Goal: Use online tool/utility: Utilize a website feature to perform a specific function

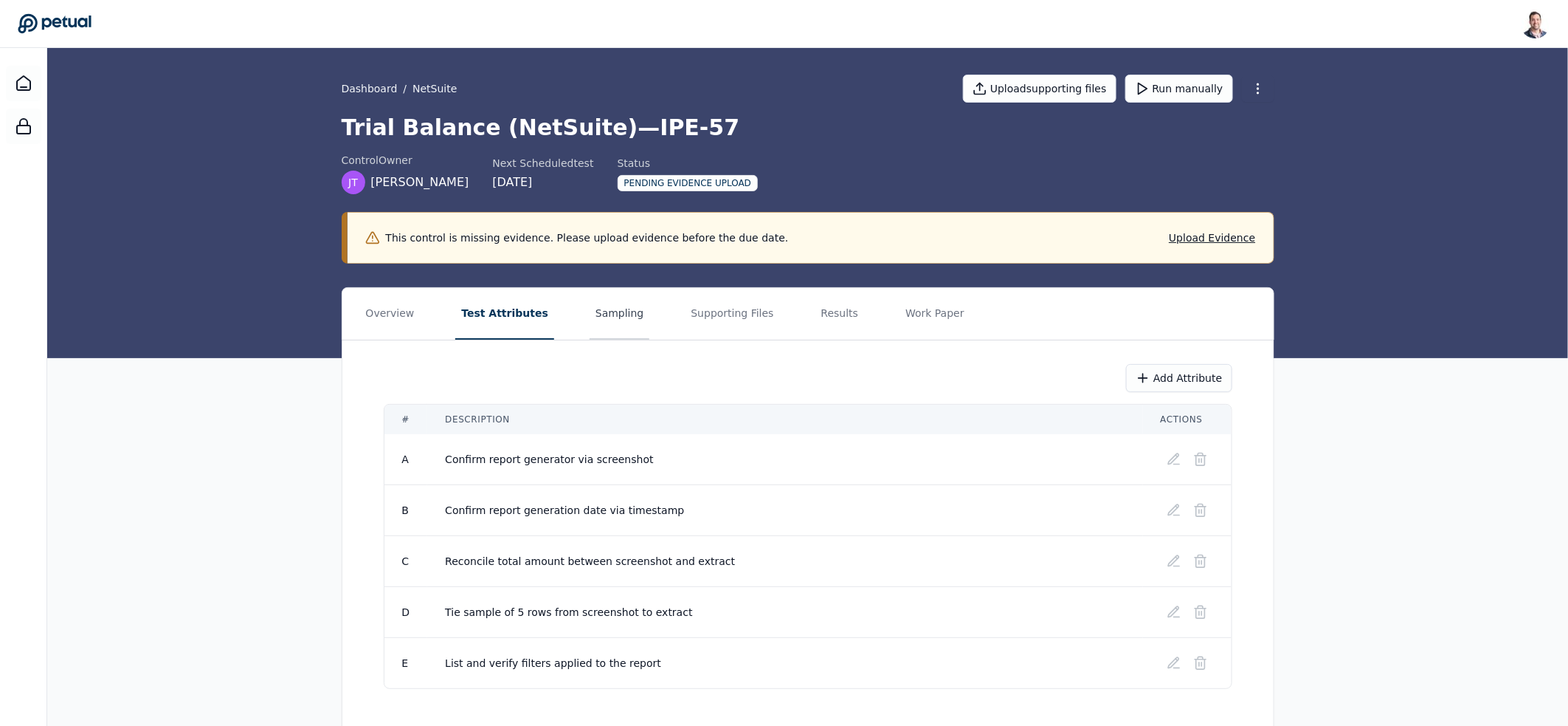
click at [596, 316] on button "Sampling" at bounding box center [620, 313] width 61 height 52
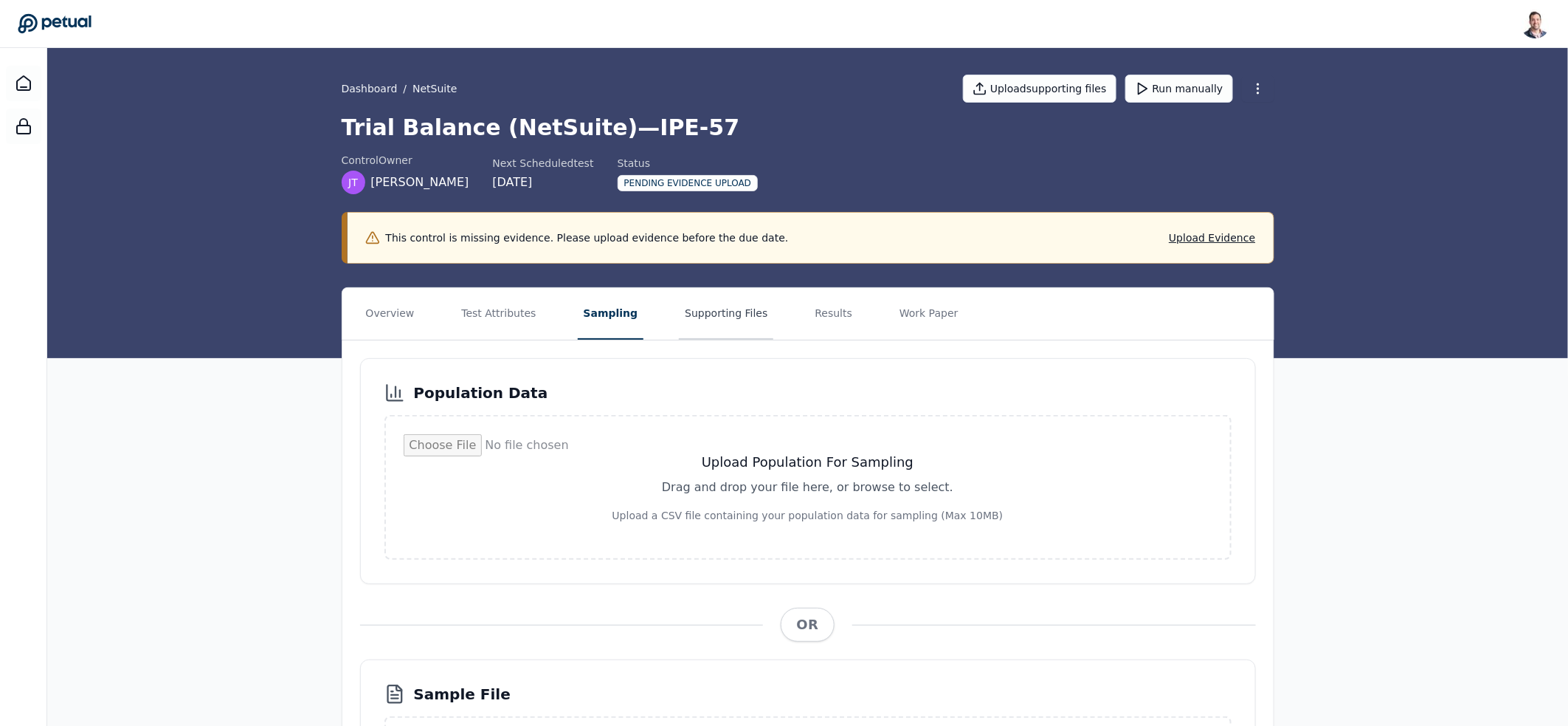
click at [715, 321] on button "Supporting Files" at bounding box center [726, 313] width 95 height 52
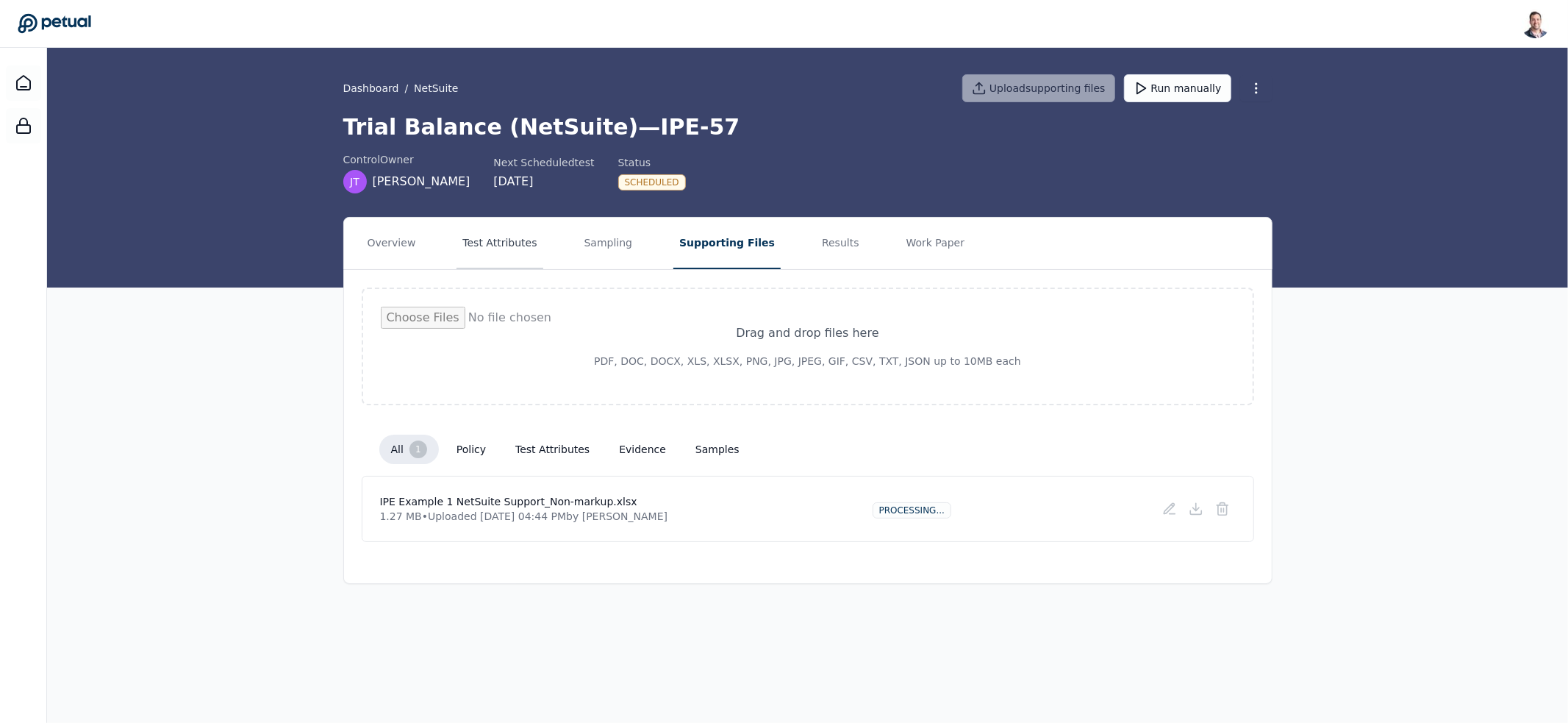
click at [500, 250] on button "Test Attributes" at bounding box center [500, 243] width 86 height 51
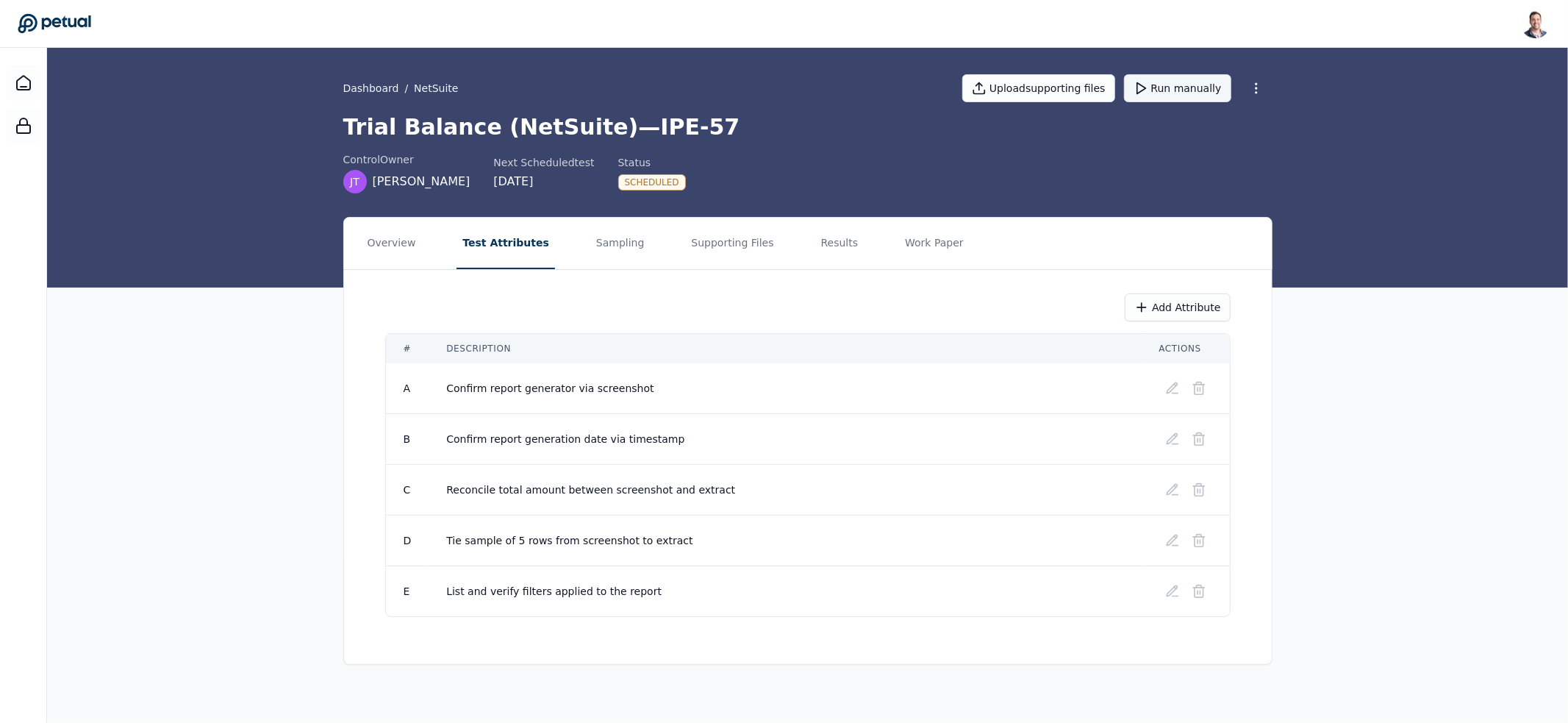
click at [1207, 89] on button "Run manually" at bounding box center [1177, 88] width 107 height 28
click at [816, 257] on button "Results" at bounding box center [840, 243] width 49 height 51
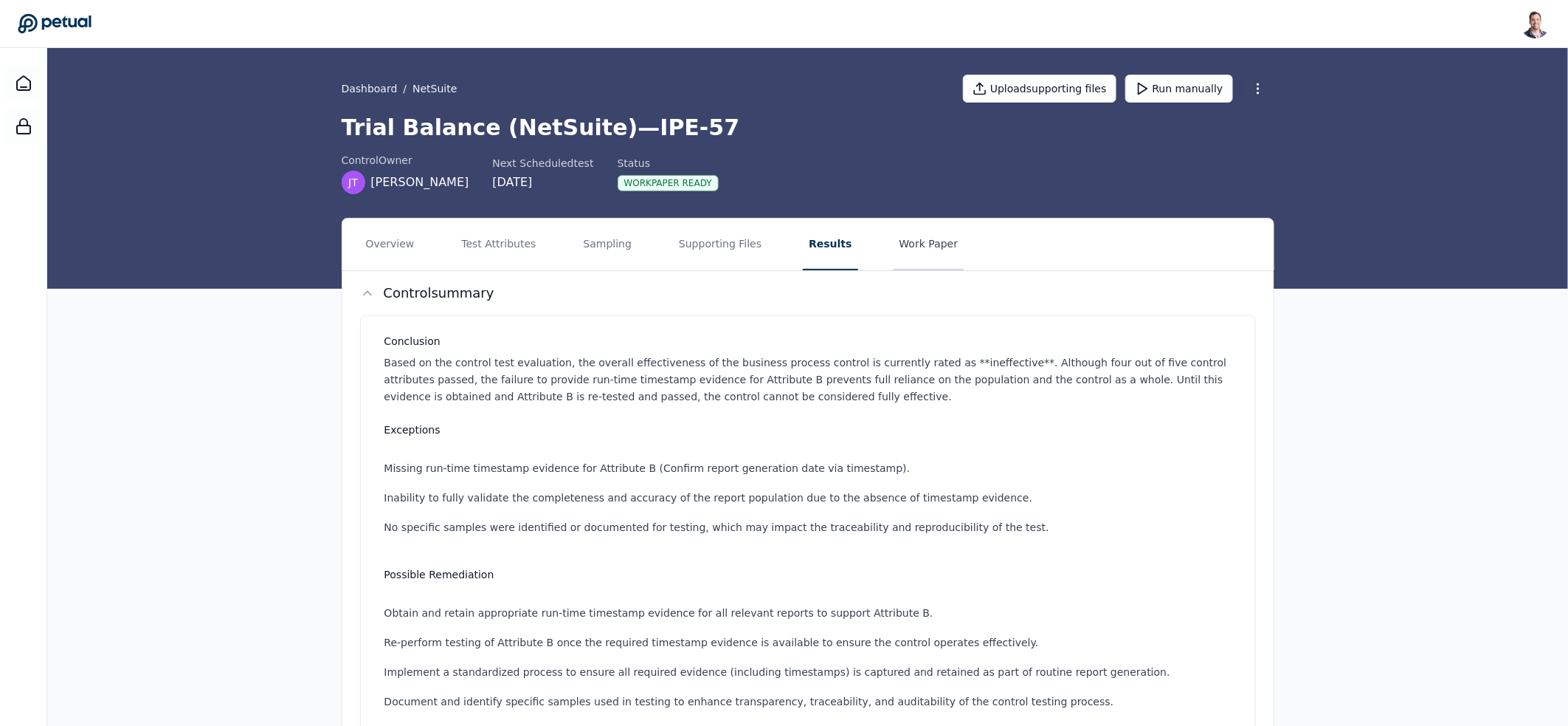
click at [903, 242] on button "Work Paper" at bounding box center [929, 244] width 71 height 52
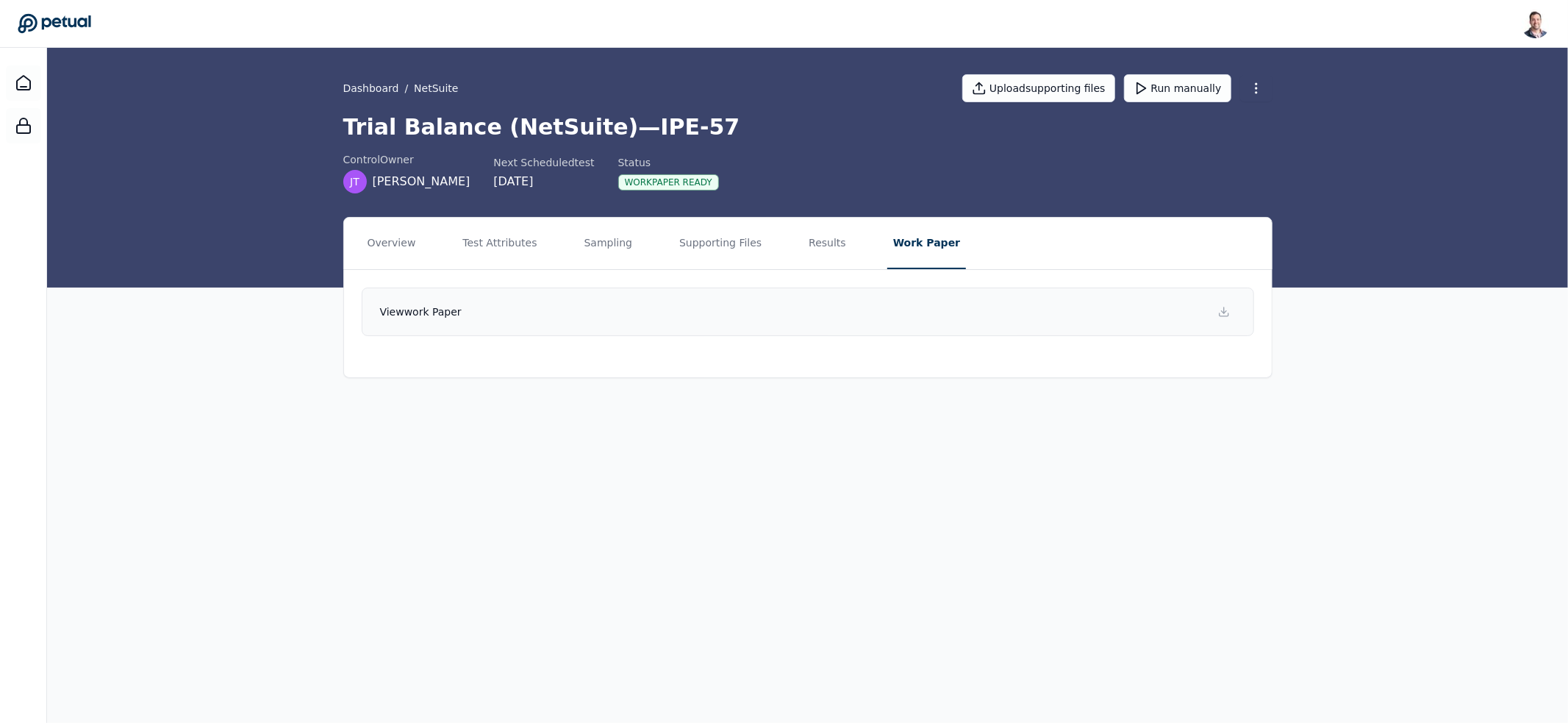
click at [707, 312] on link "View work paper" at bounding box center [807, 312] width 892 height 49
